Goal: Task Accomplishment & Management: Manage account settings

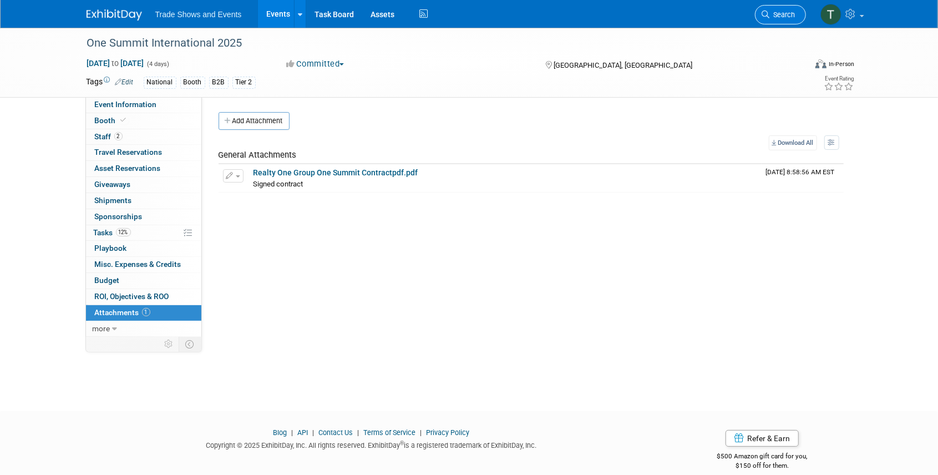
click at [783, 19] on link "Search" at bounding box center [780, 14] width 51 height 19
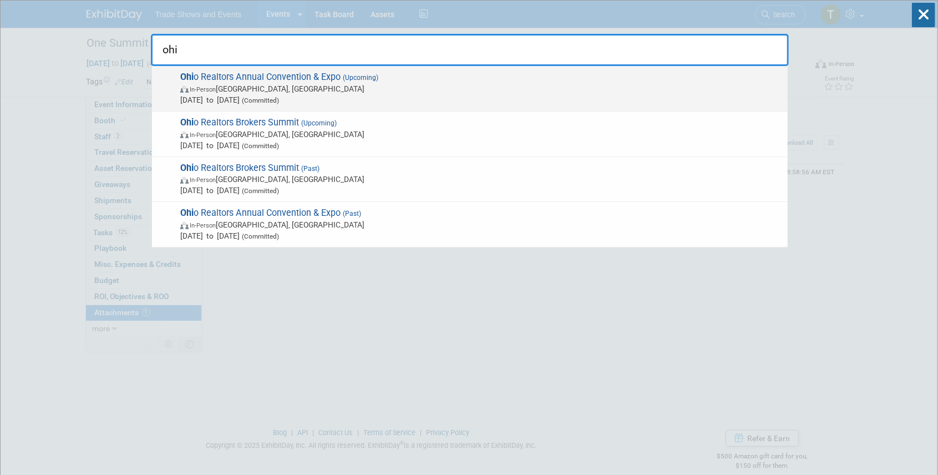
type input "ohi"
click at [235, 79] on span "Ohi o Realtors Annual Convention & Expo (Upcoming) In-Person Cleveland, OH Sep …" at bounding box center [479, 89] width 605 height 34
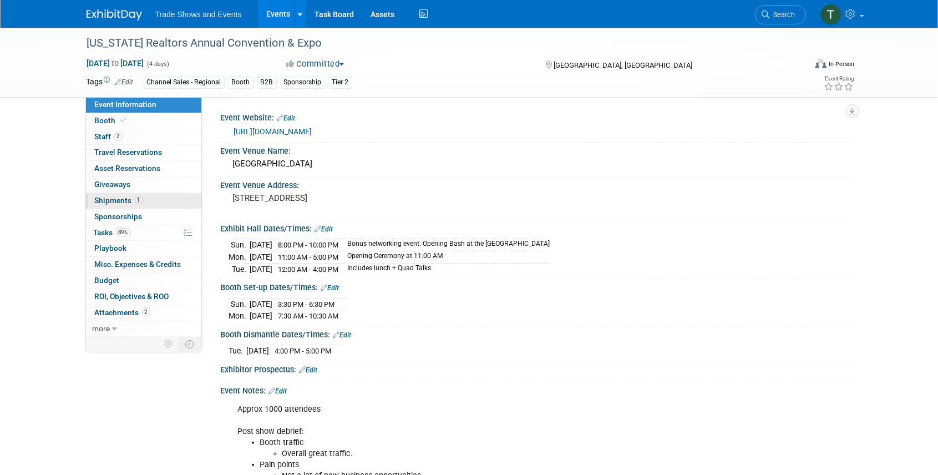
click at [114, 201] on span "Shipments 1" at bounding box center [119, 200] width 48 height 9
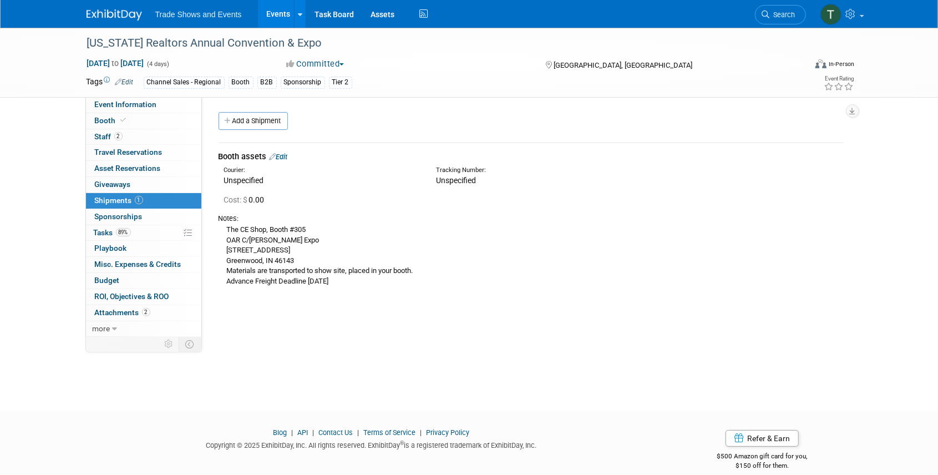
click at [282, 158] on link "Edit" at bounding box center [279, 157] width 18 height 8
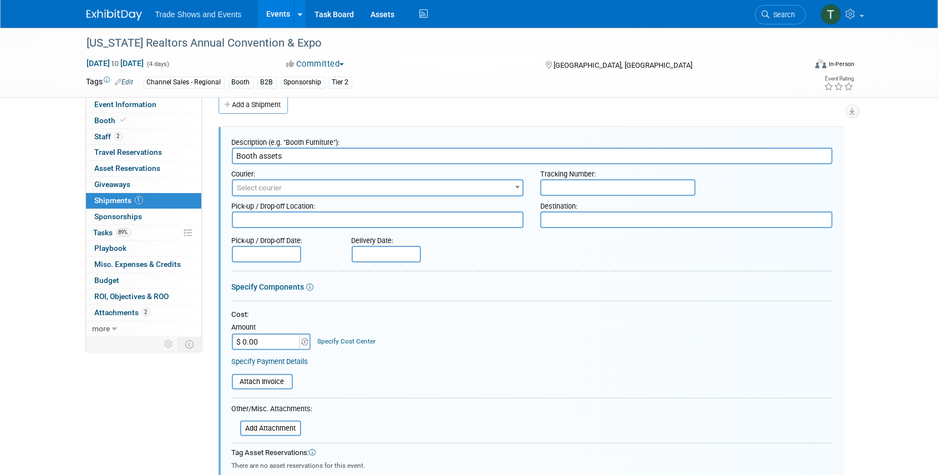
click at [256, 187] on span "Select courier" at bounding box center [259, 188] width 45 height 8
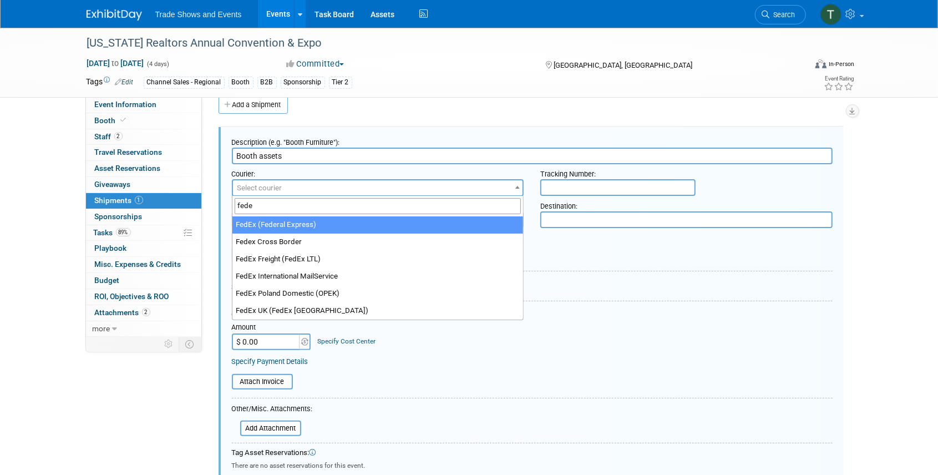
type input "fede"
select select "206"
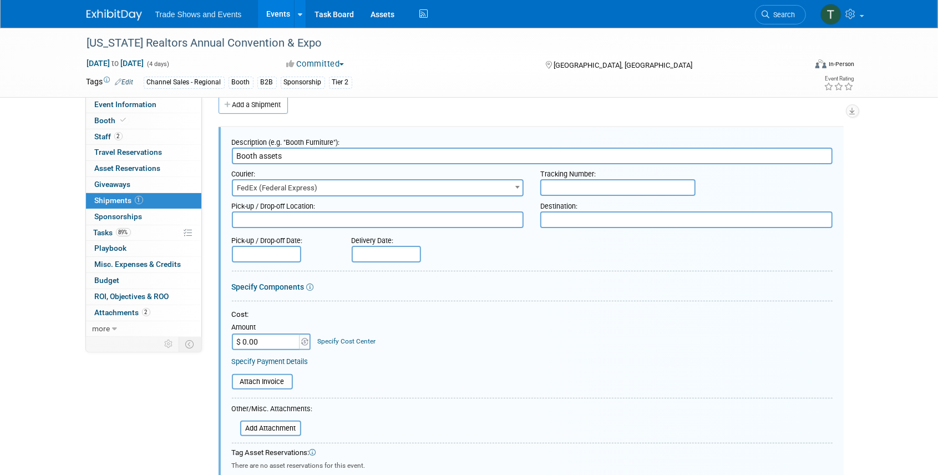
click at [565, 190] on input "text" at bounding box center [617, 187] width 155 height 17
paste input "8841 3526 8828"
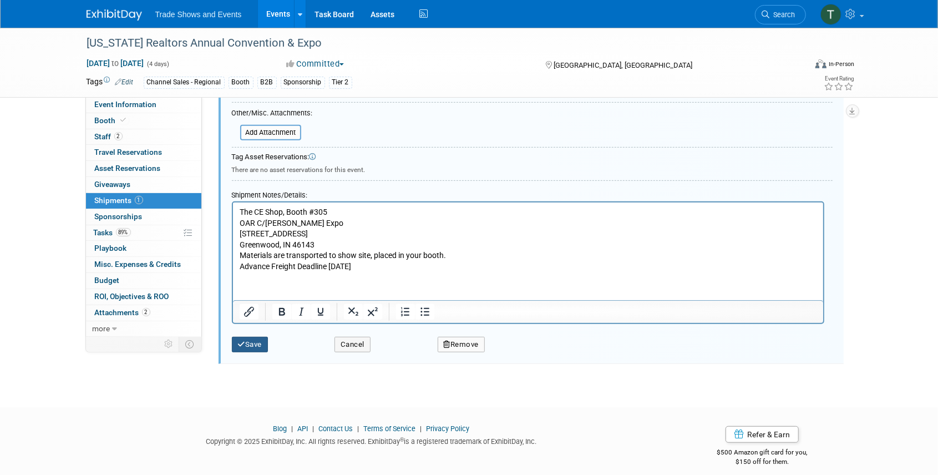
type input "8841 3526 8828"
click at [255, 341] on button "Save" at bounding box center [250, 345] width 37 height 16
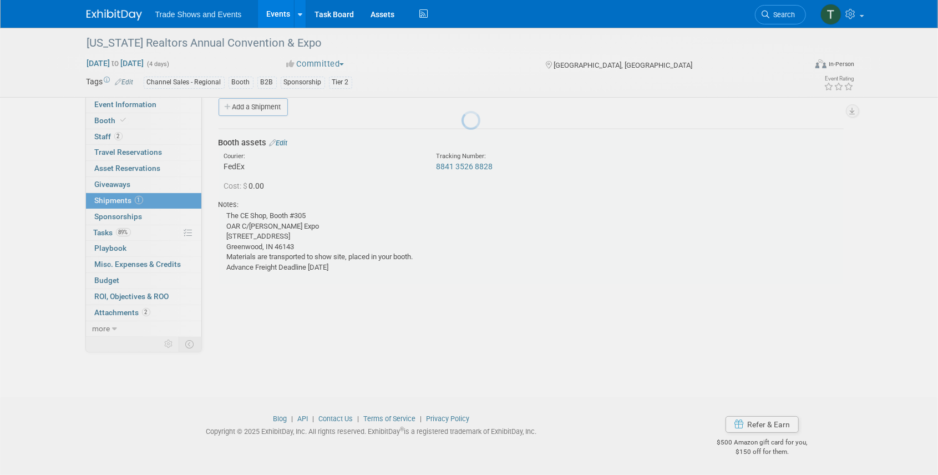
scroll to position [14, 0]
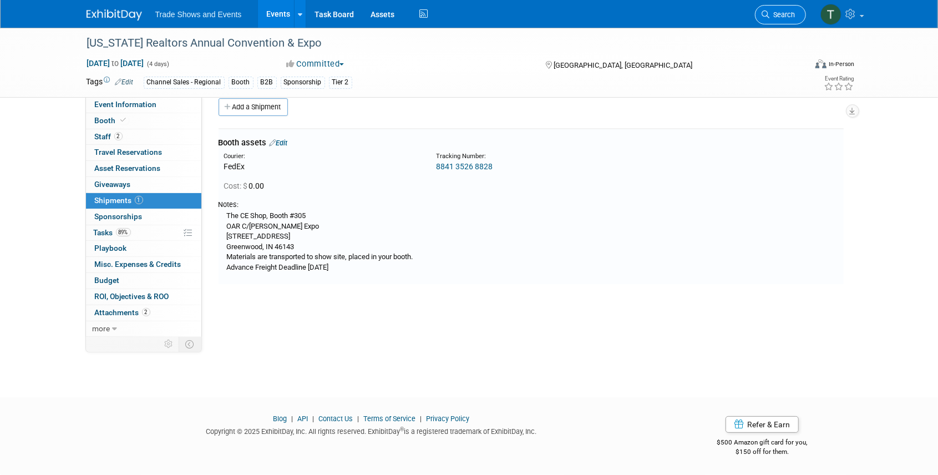
click at [774, 12] on span "Search" at bounding box center [783, 15] width 26 height 8
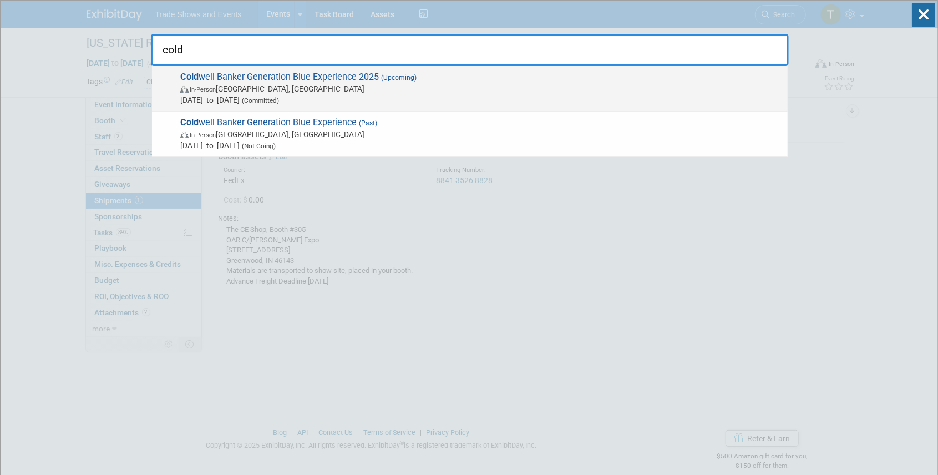
type input "cold"
click at [363, 77] on span "Cold well Banker Generation Blue Experience 2025 (Upcoming) In-Person [GEOGRAPH…" at bounding box center [479, 89] width 605 height 34
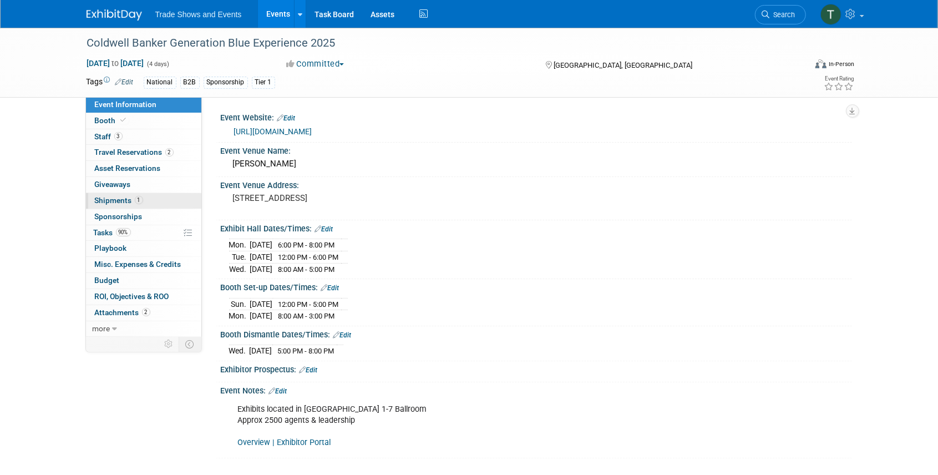
click at [129, 201] on span "Shipments 1" at bounding box center [119, 200] width 48 height 9
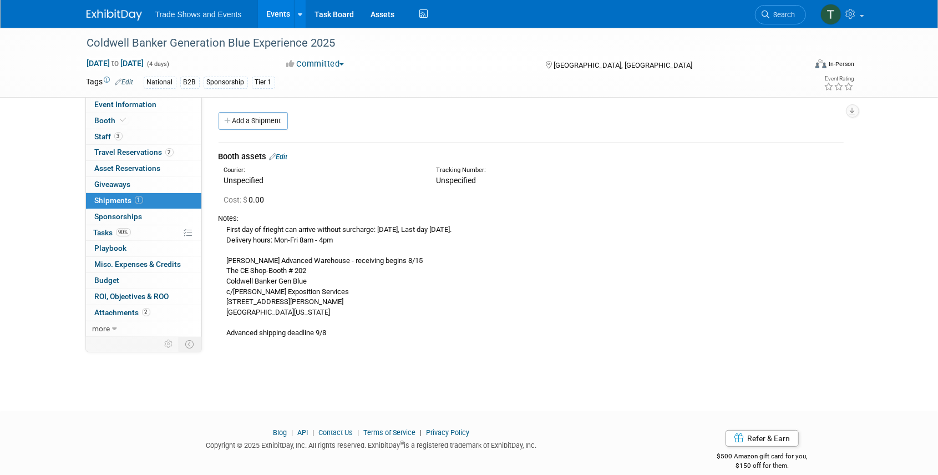
click at [284, 155] on link "Edit" at bounding box center [279, 157] width 18 height 8
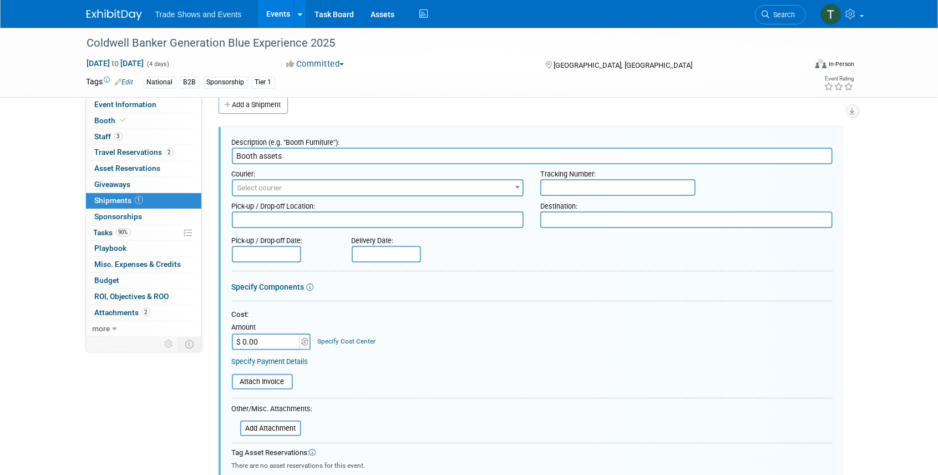
click at [329, 184] on span "Select courier" at bounding box center [378, 188] width 290 height 16
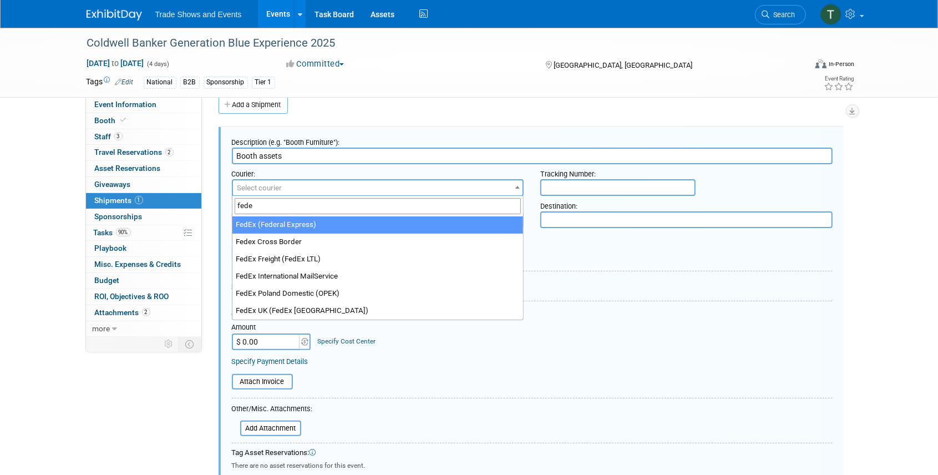
type input "fede"
select select "206"
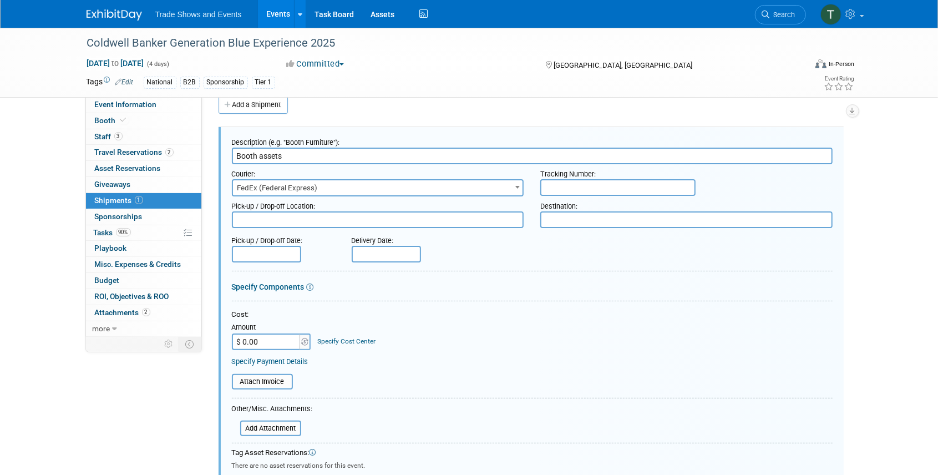
click at [575, 184] on input "text" at bounding box center [617, 187] width 155 height 17
paste input "8841 1911 8993"
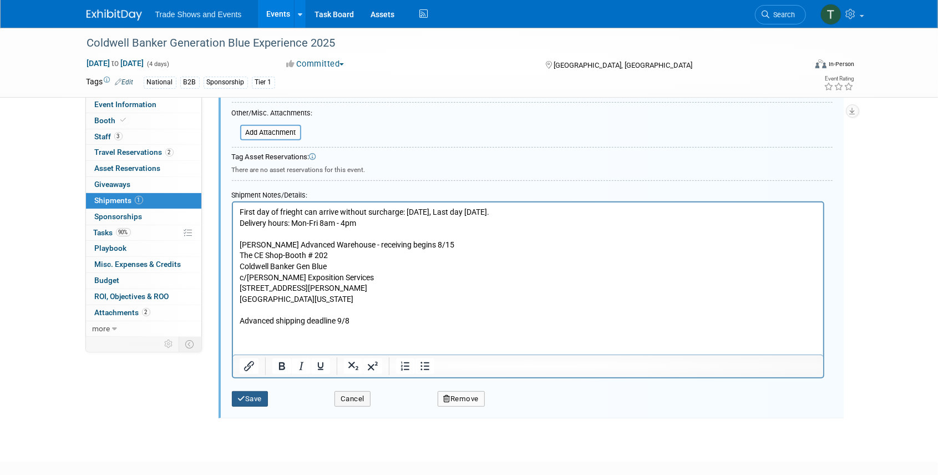
type input "8841 1911 8993"
click at [245, 393] on button "Save" at bounding box center [250, 399] width 37 height 16
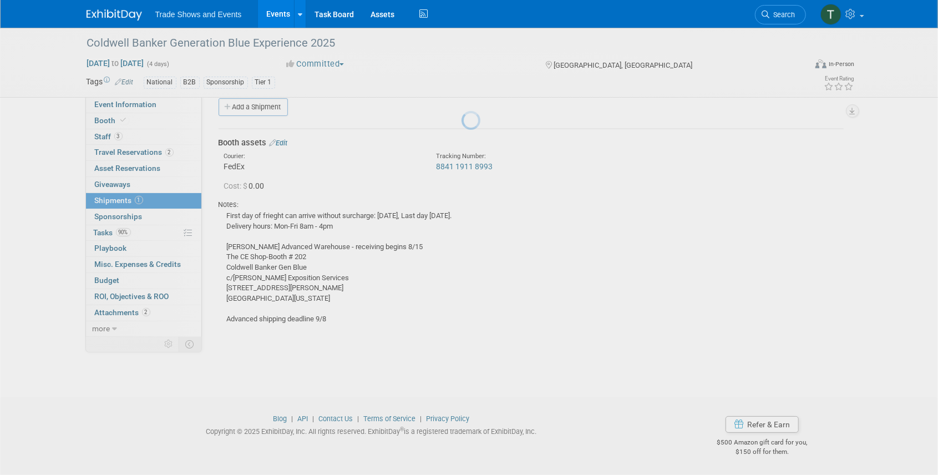
scroll to position [14, 0]
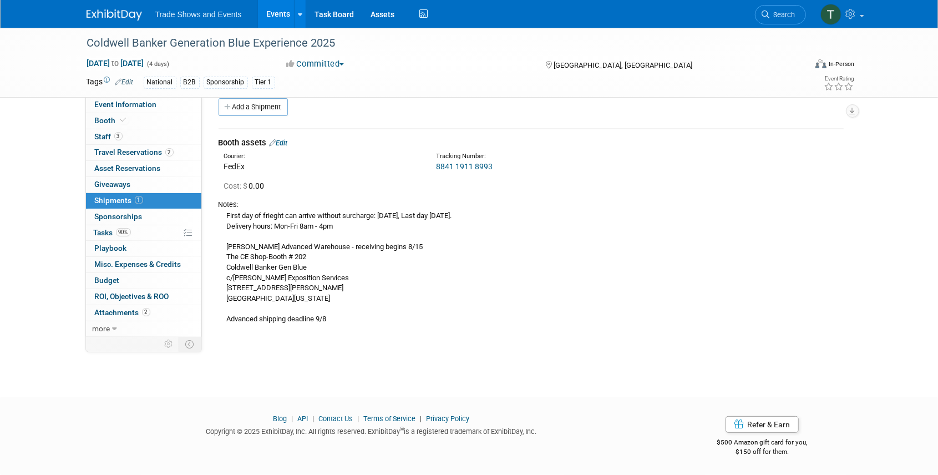
click at [282, 14] on link "Events" at bounding box center [278, 14] width 40 height 28
